Goal: Navigation & Orientation: Find specific page/section

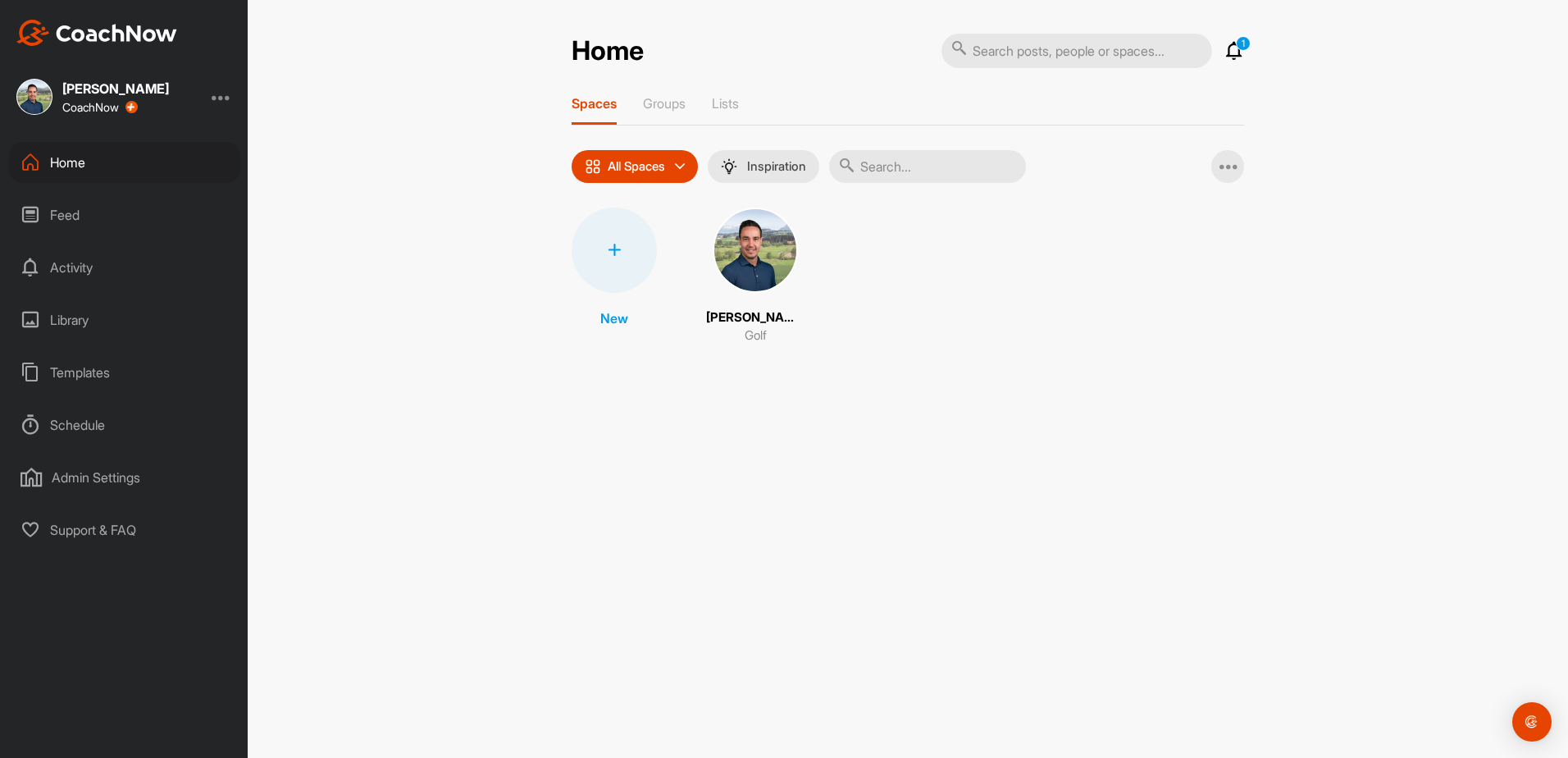
click at [101, 88] on div "[PERSON_NAME]" at bounding box center [115, 89] width 107 height 13
click at [54, 163] on div "Home" at bounding box center [125, 162] width 231 height 41
click at [1238, 52] on icon at bounding box center [1234, 50] width 20 height 20
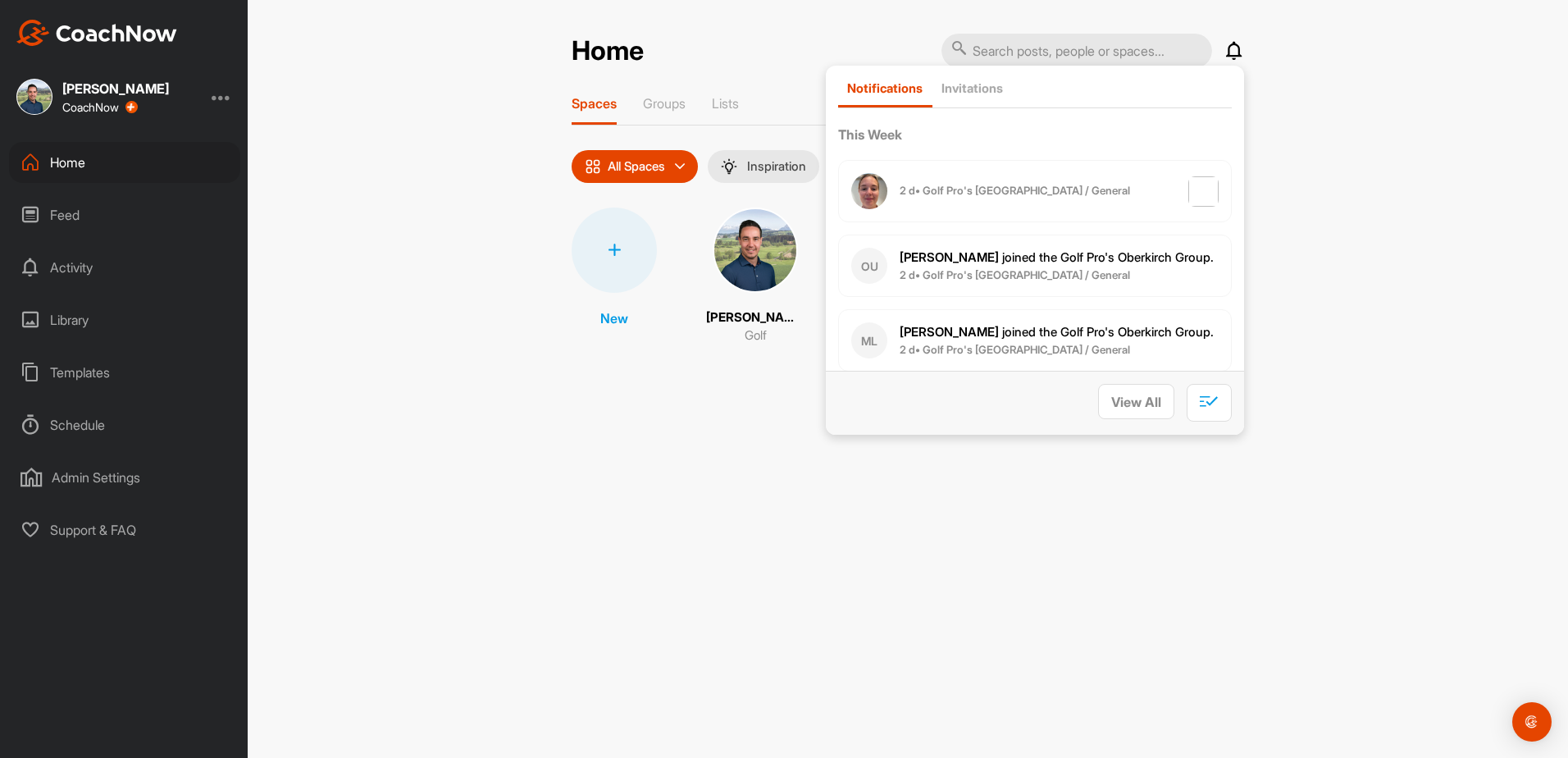
click at [1229, 46] on icon at bounding box center [1234, 50] width 20 height 20
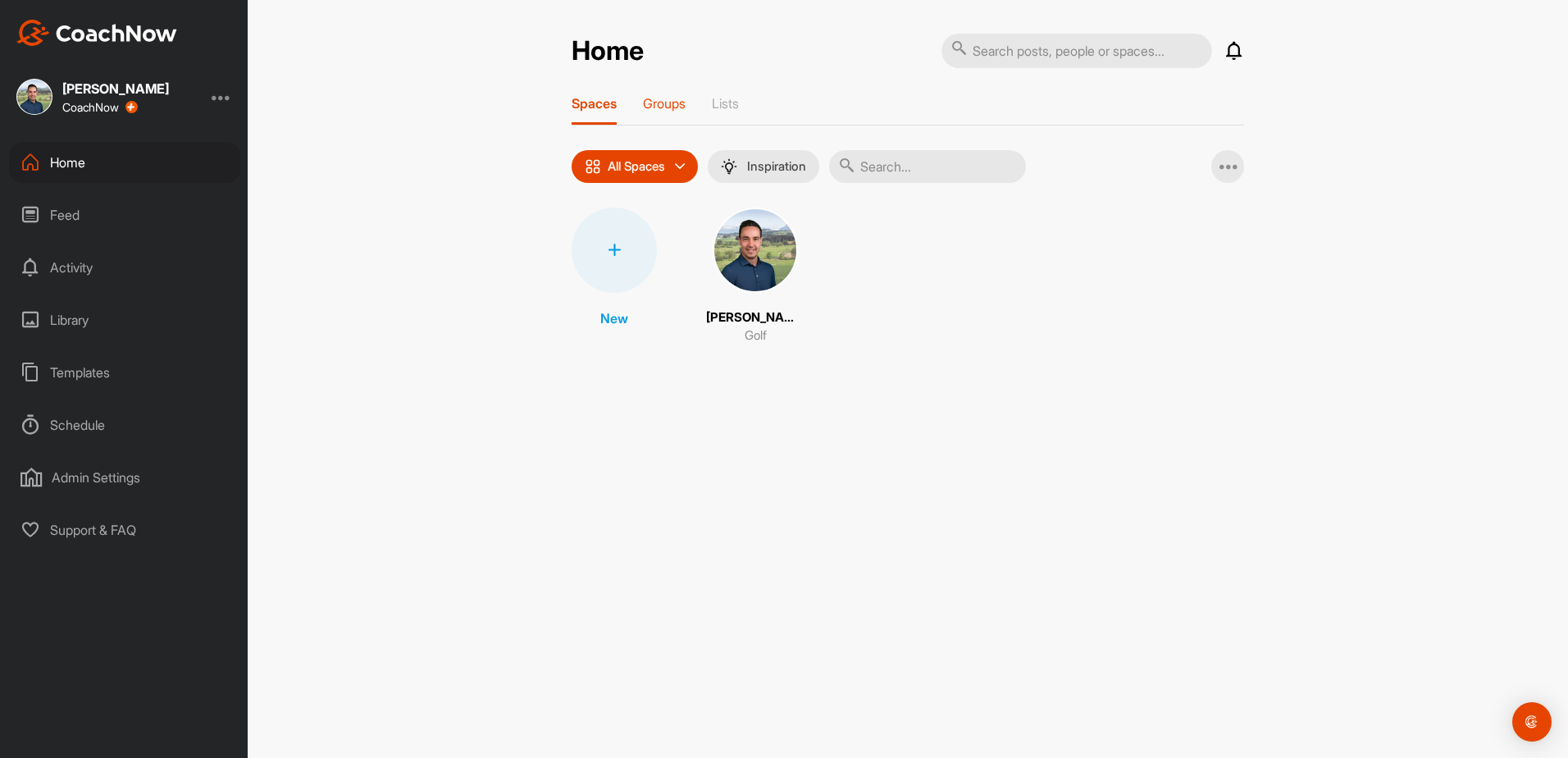
click at [661, 98] on p "Groups" at bounding box center [663, 103] width 43 height 16
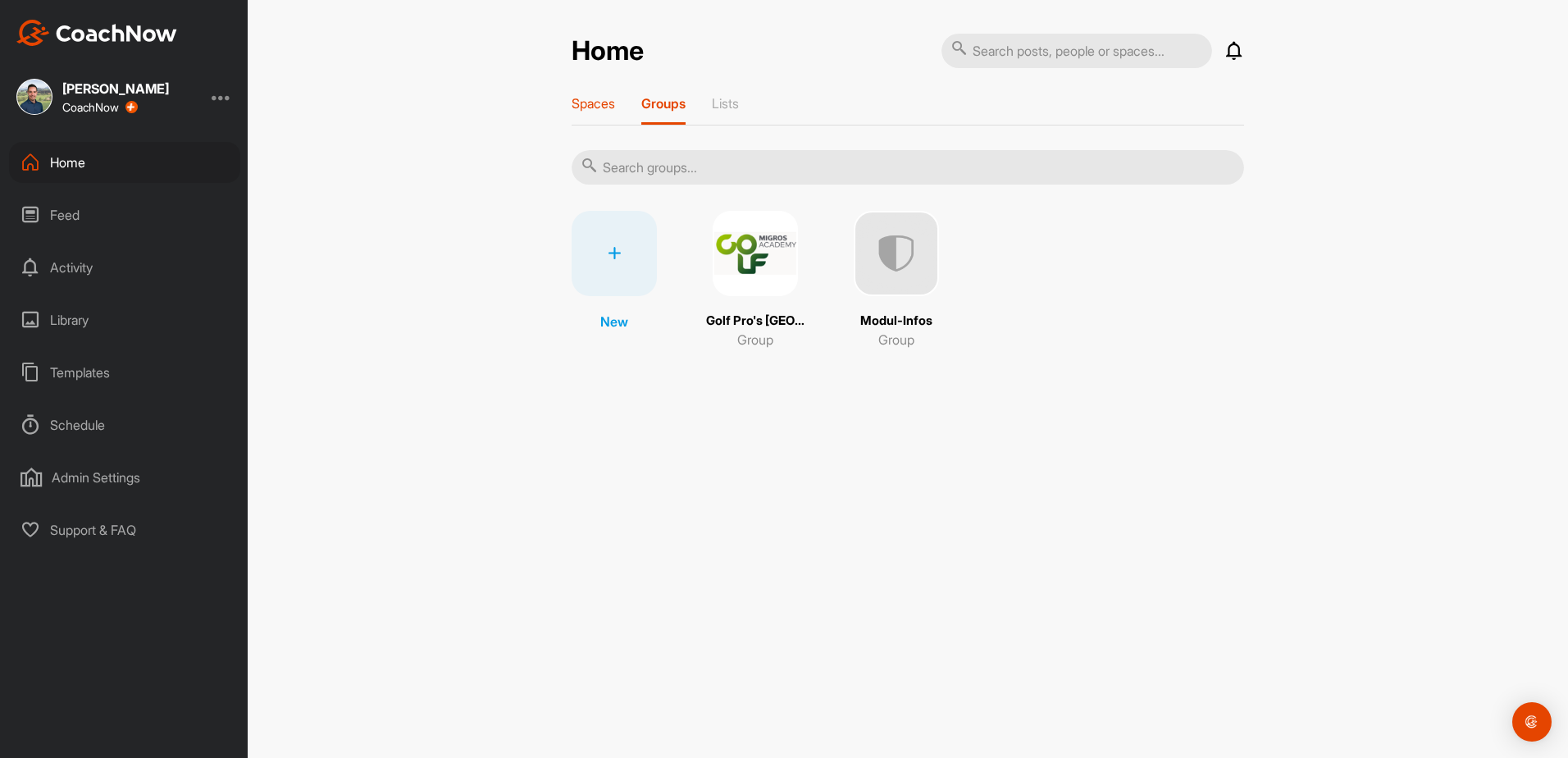
click at [613, 108] on p "Spaces" at bounding box center [593, 103] width 44 height 16
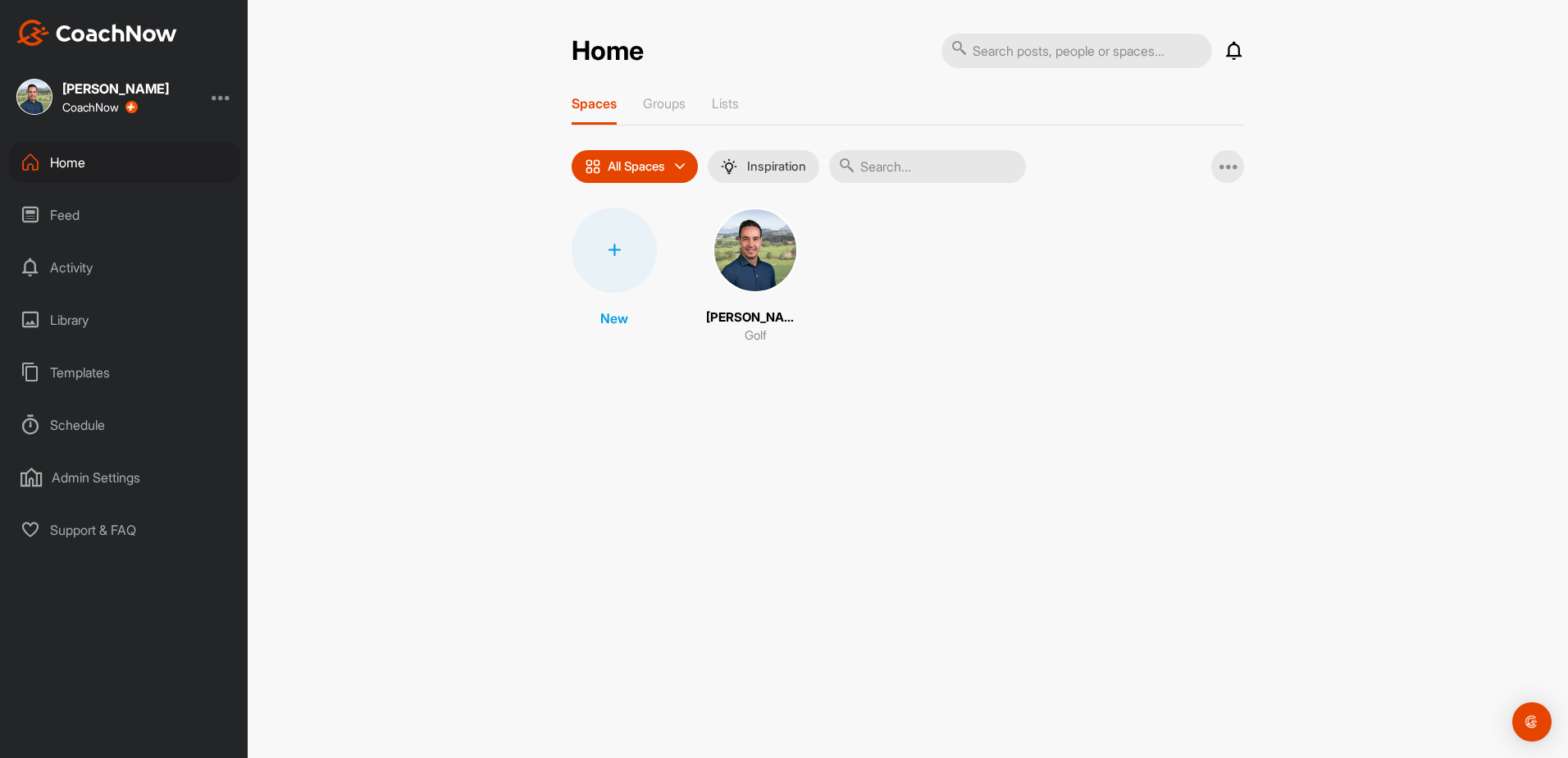
click at [61, 162] on div "Home" at bounding box center [125, 162] width 231 height 41
click at [666, 94] on div "Home Notifications Invitations [DATE] [PERSON_NAME] posted an image : " Module …" at bounding box center [907, 197] width 673 height 328
click at [662, 114] on div "Groups" at bounding box center [663, 110] width 43 height 29
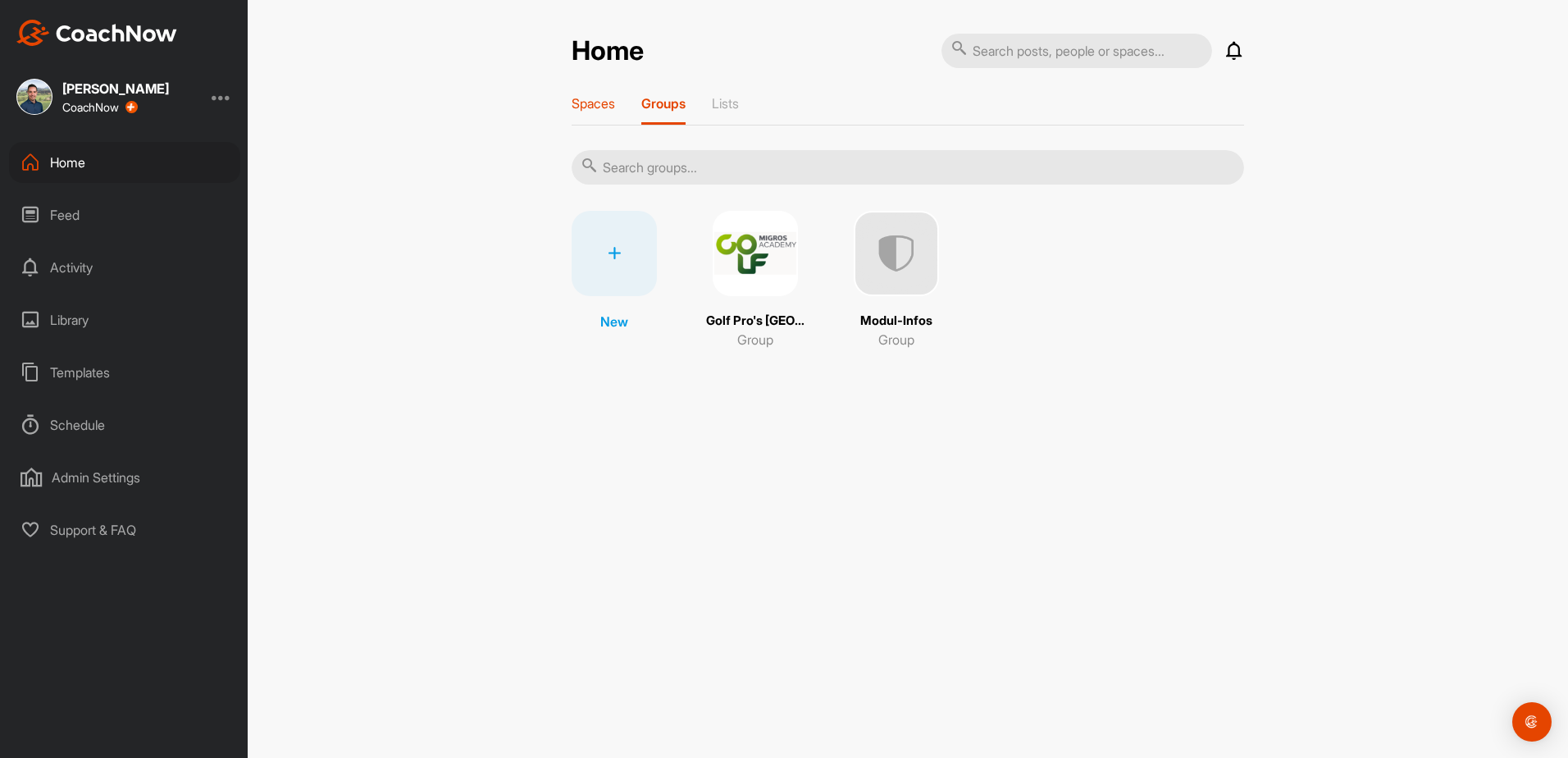
click at [599, 108] on p "Spaces" at bounding box center [593, 103] width 44 height 16
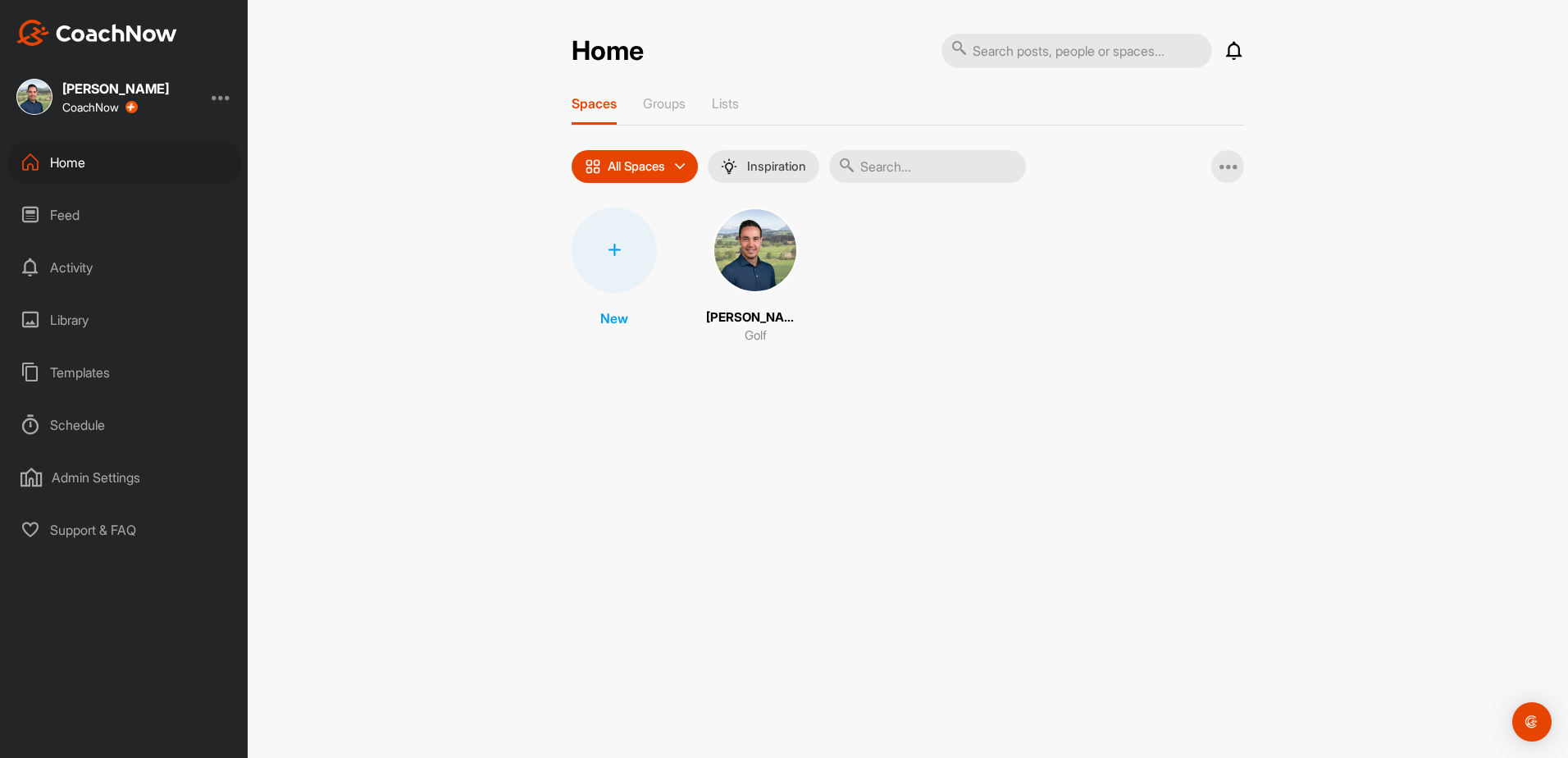
click at [71, 150] on div "Home" at bounding box center [125, 162] width 231 height 41
click at [676, 104] on p "Groups" at bounding box center [663, 103] width 43 height 16
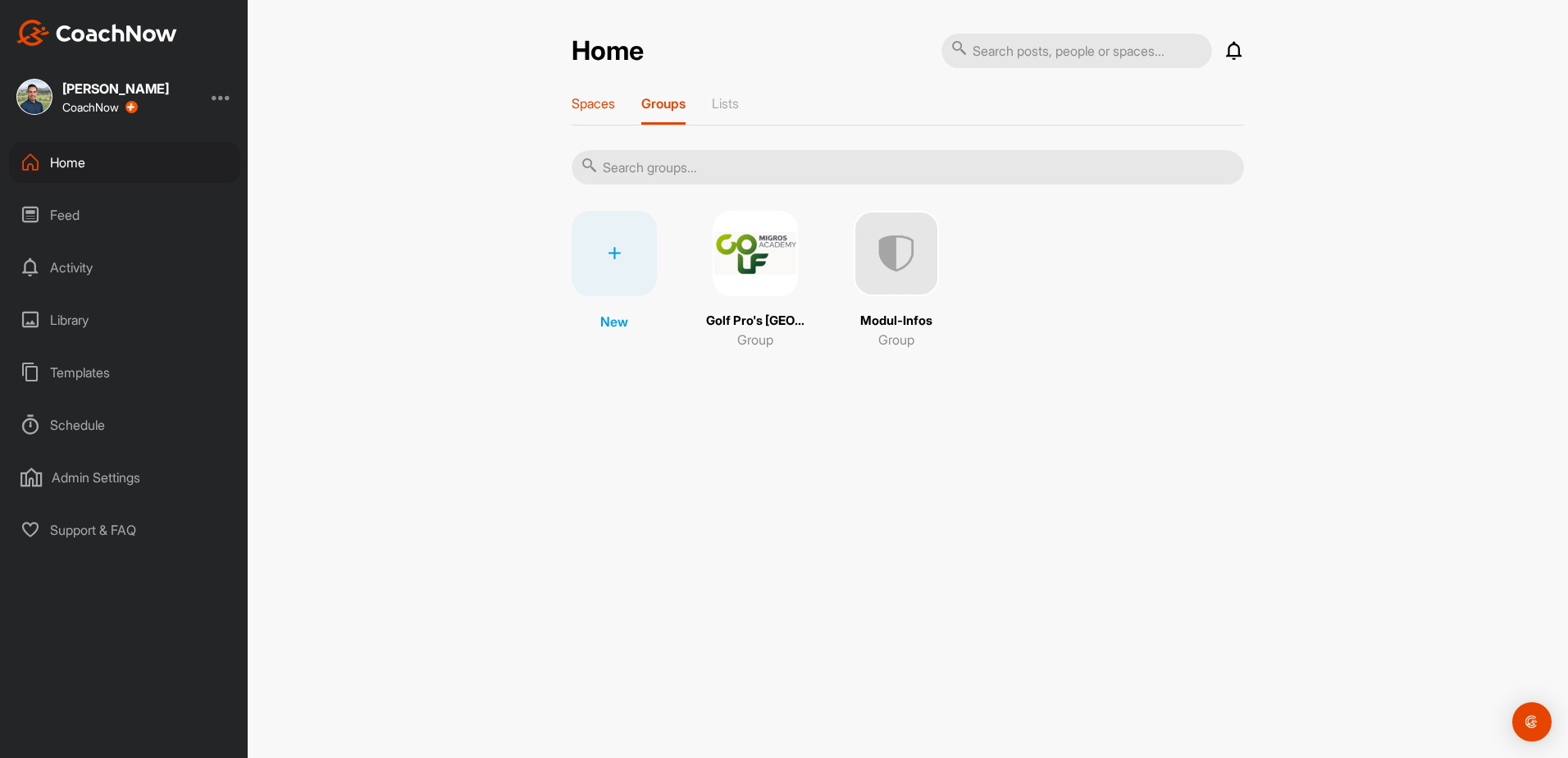
click at [591, 104] on p "Spaces" at bounding box center [593, 103] width 44 height 16
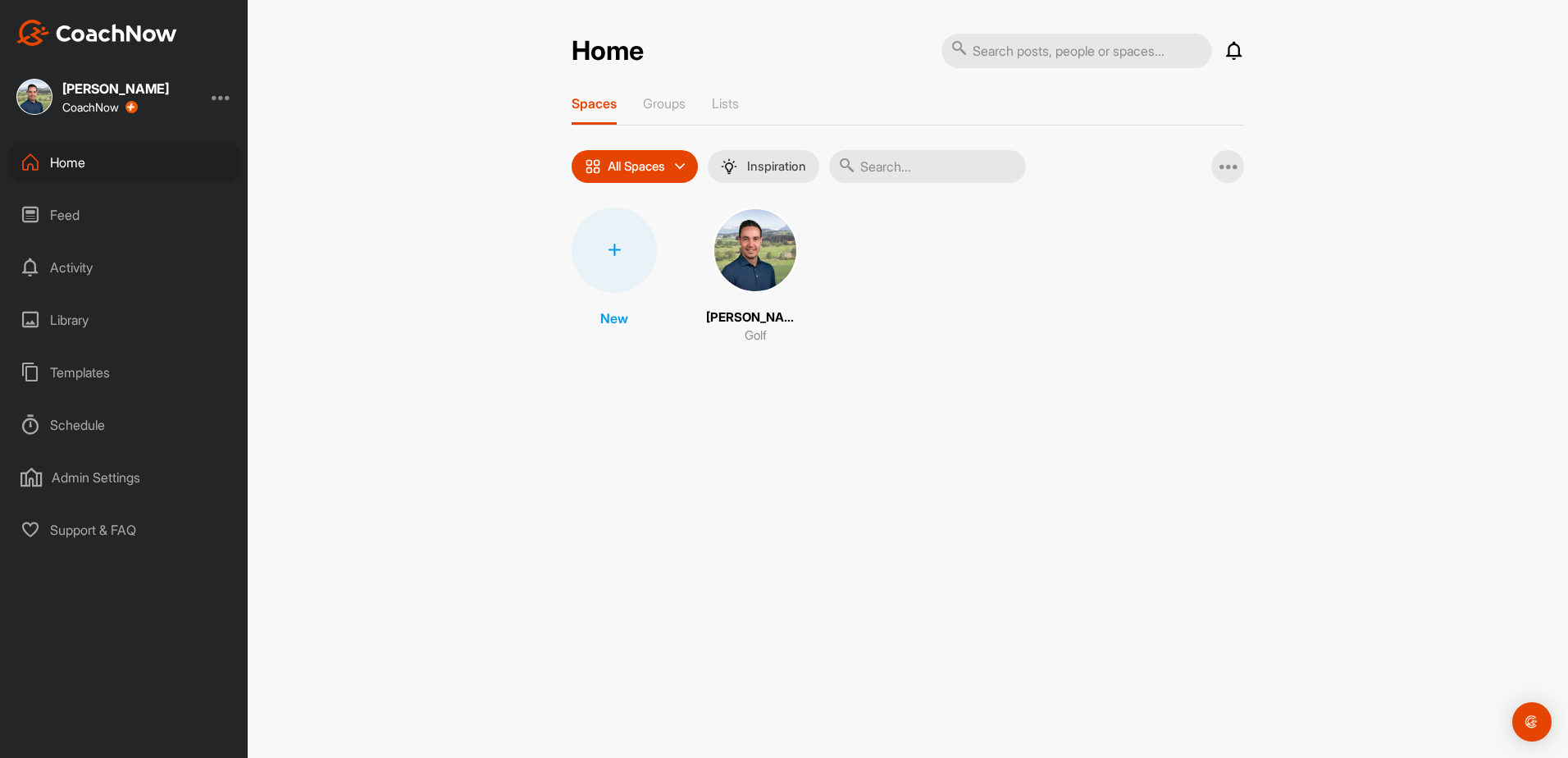
click at [83, 160] on div "Home" at bounding box center [125, 162] width 231 height 41
click at [665, 109] on p "Groups" at bounding box center [663, 103] width 43 height 16
